Goal: Task Accomplishment & Management: Use online tool/utility

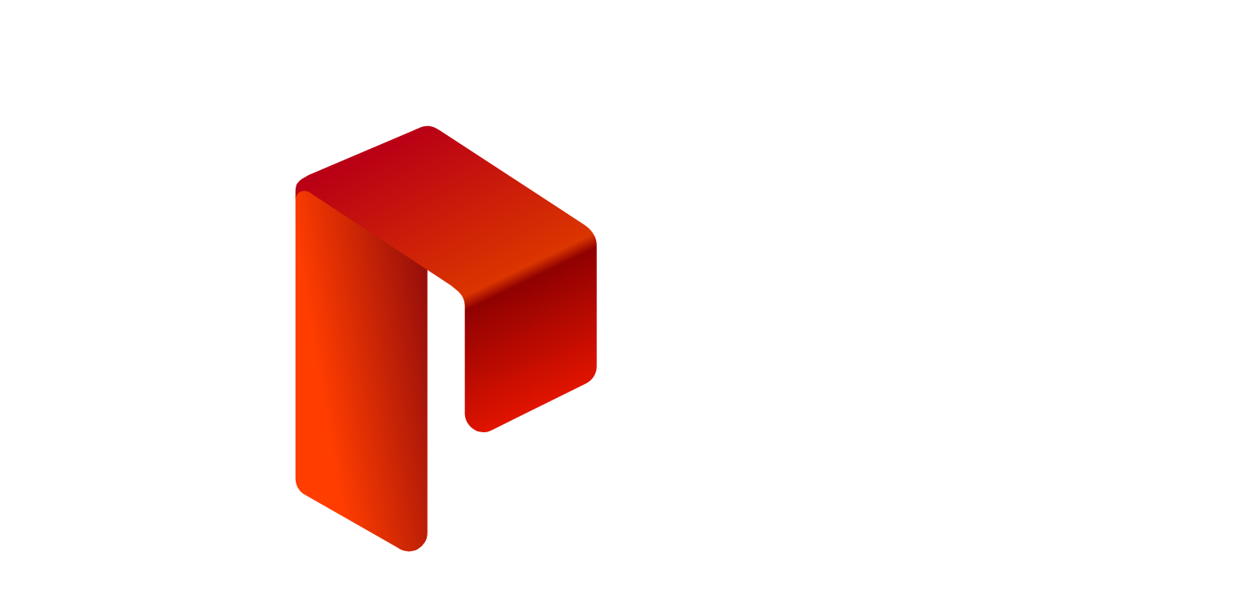
type input "**********"
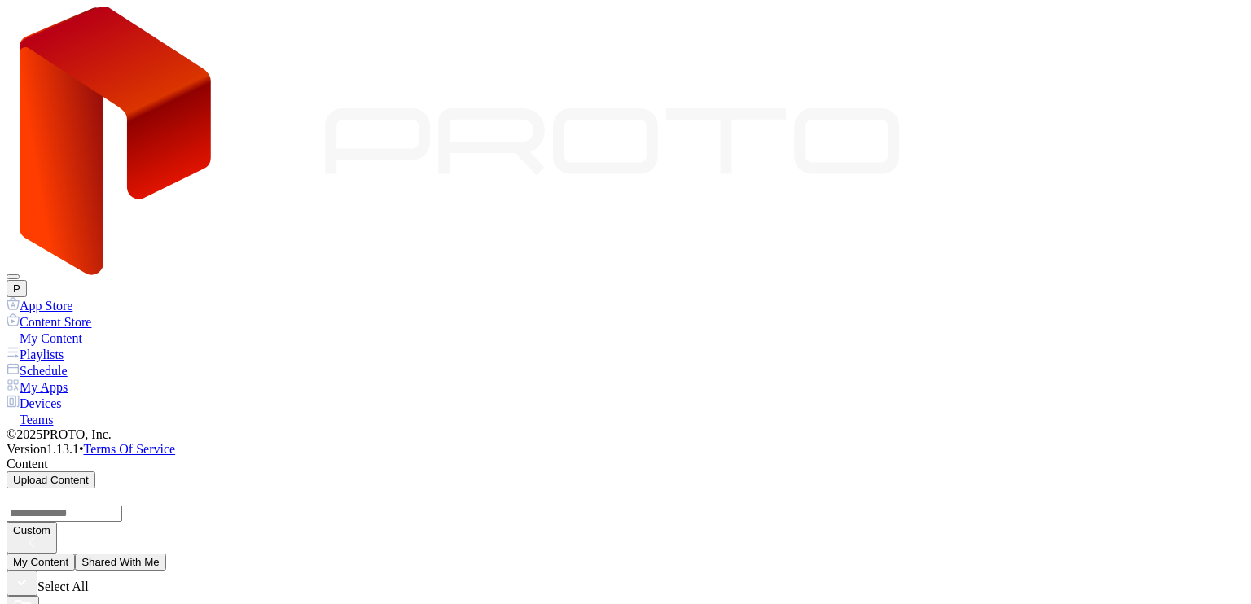
click at [85, 395] on div "Devices" at bounding box center [626, 403] width 1238 height 16
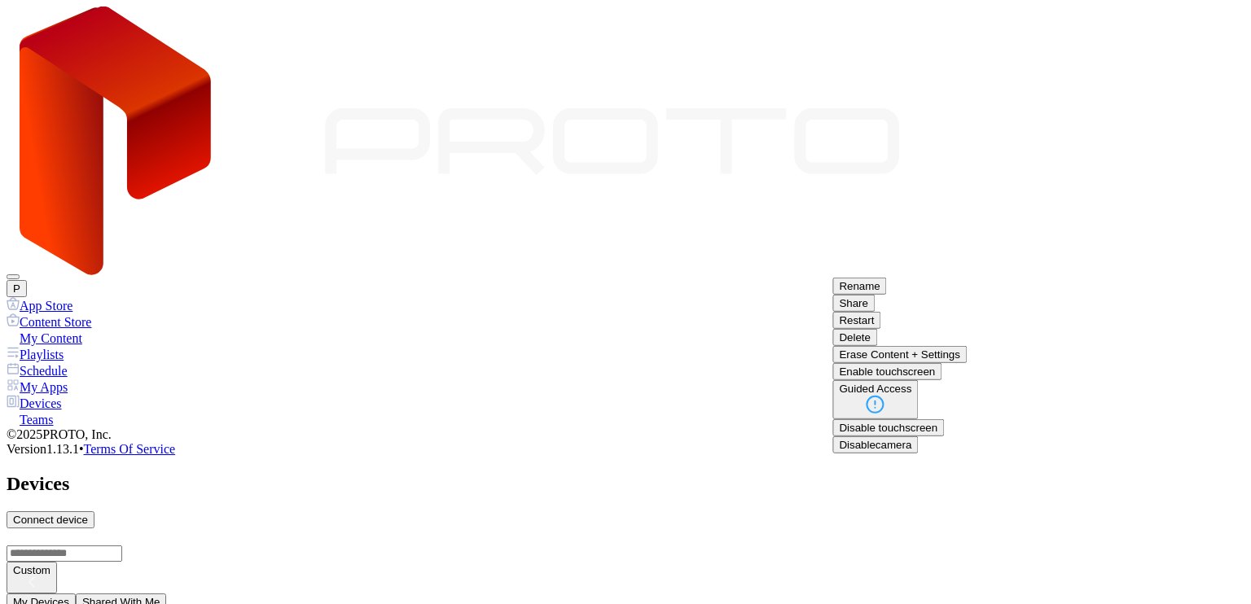
click at [880, 329] on button "Restart" at bounding box center [856, 320] width 48 height 17
